Goal: Task Accomplishment & Management: Use online tool/utility

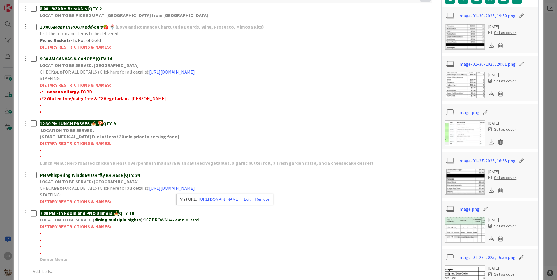
scroll to position [8, 0]
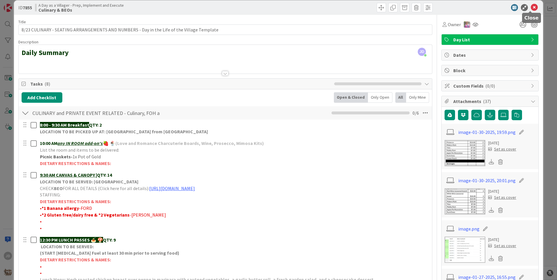
click at [531, 7] on icon at bounding box center [534, 7] width 7 height 7
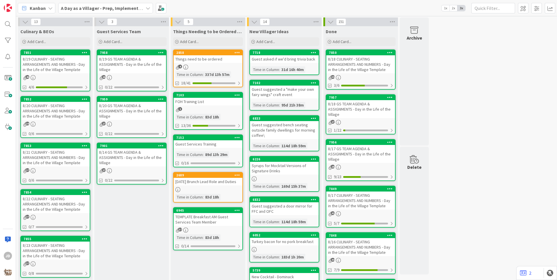
click at [219, 70] on link "2858 Things need to be ordered 4 Time in Column : 337d 13h 57m 18/41" at bounding box center [208, 69] width 70 height 38
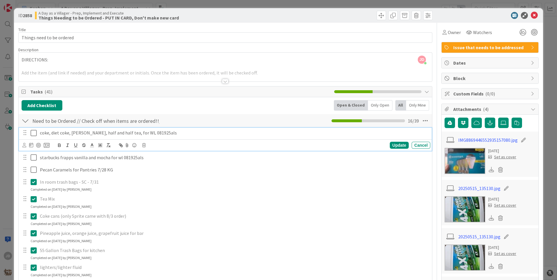
click at [161, 133] on p "coke, diet coke, [PERSON_NAME], half and half tea, for WL 081925als" at bounding box center [234, 133] width 388 height 7
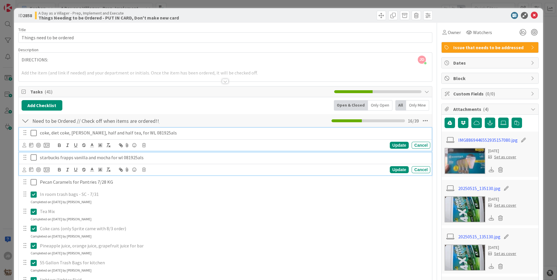
click at [175, 161] on p "starbucks frapps vanilla and mocha for wl 081925als" at bounding box center [234, 157] width 388 height 7
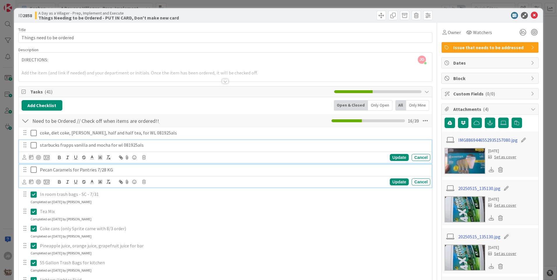
click at [169, 169] on p "Pecan Caramels for Pantries 7/28 KG" at bounding box center [234, 170] width 388 height 7
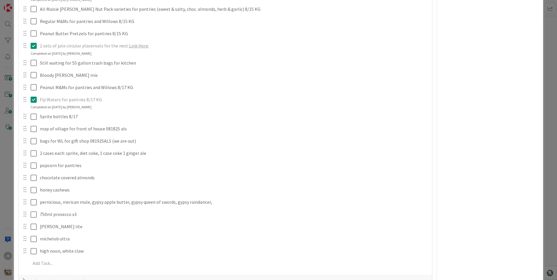
scroll to position [495, 0]
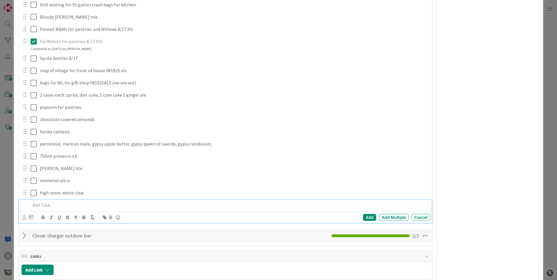
click at [72, 205] on p at bounding box center [229, 205] width 397 height 7
